Goal: Task Accomplishment & Management: Use online tool/utility

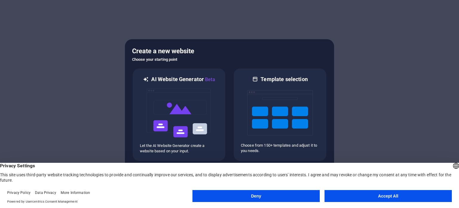
click at [387, 195] on button "Accept All" at bounding box center [388, 196] width 127 height 12
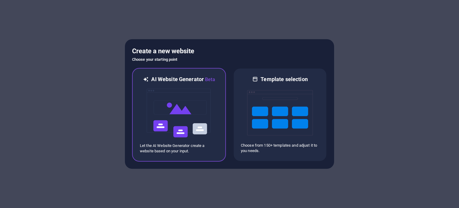
click at [187, 101] on img at bounding box center [179, 113] width 66 height 60
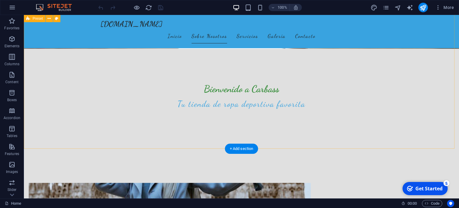
scroll to position [90, 0]
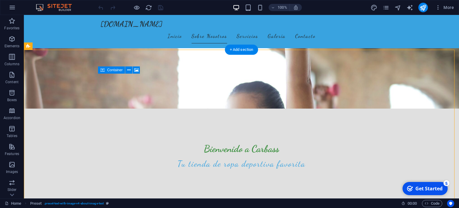
drag, startPoint x: 173, startPoint y: 97, endPoint x: 176, endPoint y: 110, distance: 13.1
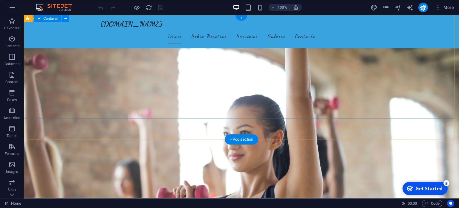
scroll to position [0, 0]
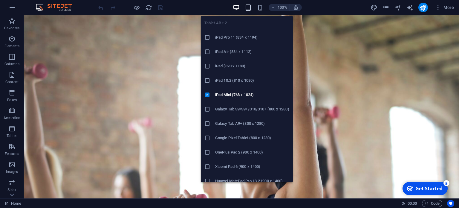
click at [250, 7] on icon "button" at bounding box center [248, 7] width 7 height 7
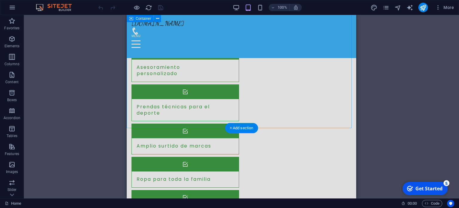
scroll to position [508, 0]
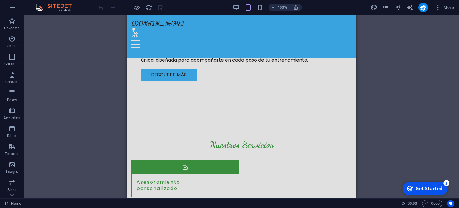
click at [262, 11] on span at bounding box center [260, 7] width 7 height 7
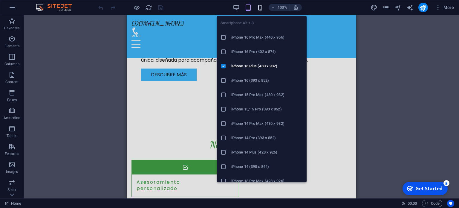
click at [258, 8] on icon "button" at bounding box center [260, 7] width 7 height 7
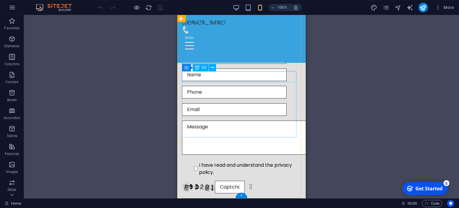
scroll to position [1069, 0]
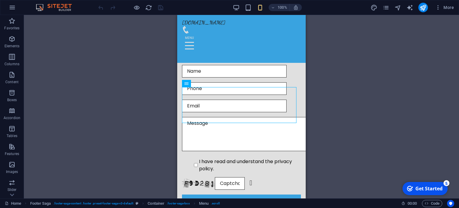
click at [139, 120] on div "Drag here to replace the existing content. Press “Ctrl” if you want to create a…" at bounding box center [241, 106] width 435 height 183
click at [447, 185] on div "5" at bounding box center [447, 183] width 6 height 6
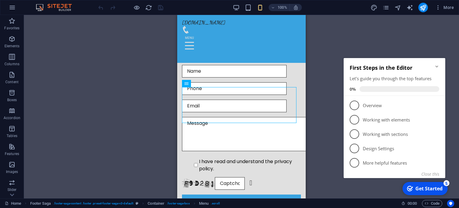
click at [378, 48] on div "Drag here to replace the existing content. Press “Ctrl” if you want to create a…" at bounding box center [241, 106] width 435 height 183
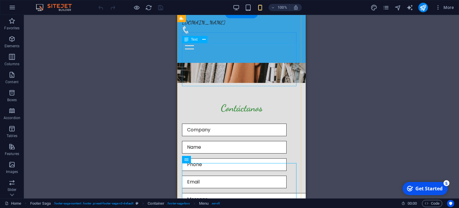
scroll to position [949, 0]
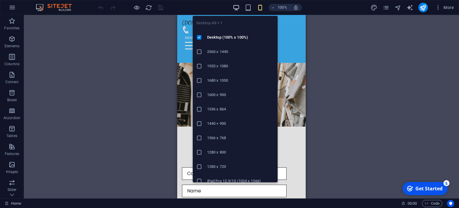
click at [235, 6] on icon "button" at bounding box center [236, 7] width 7 height 7
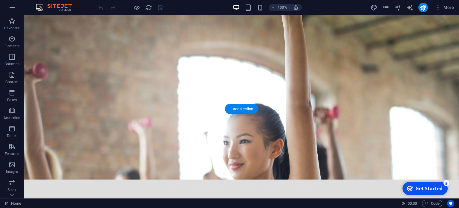
scroll to position [0, 0]
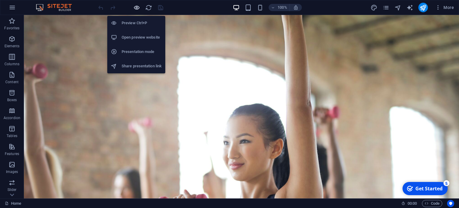
click at [137, 8] on icon "button" at bounding box center [136, 7] width 7 height 7
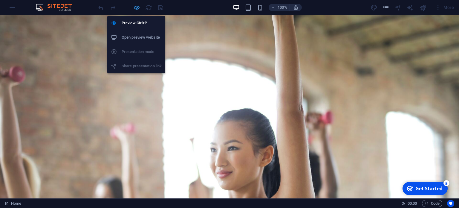
click at [137, 8] on icon "button" at bounding box center [136, 7] width 7 height 7
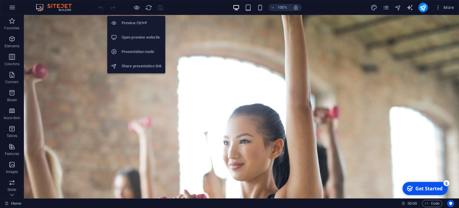
click at [131, 39] on h6 "Open preview website" at bounding box center [142, 37] width 40 height 7
